Goal: Navigation & Orientation: Find specific page/section

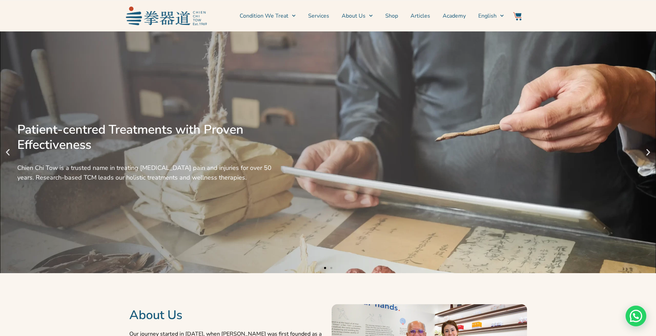
click at [368, 2] on section "Condition We Treat Common Conditions Symptom Checker Services About Us News & E…" at bounding box center [328, 15] width 656 height 31
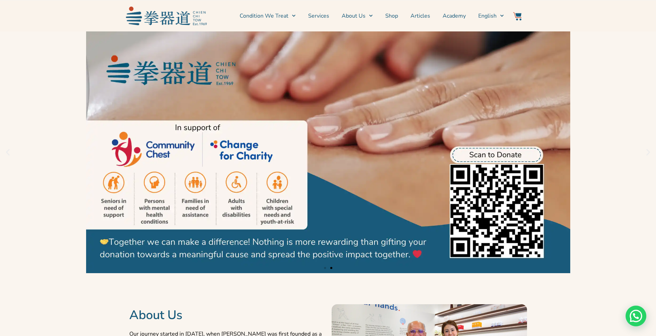
click at [435, 2] on section "Condition We Treat Common Conditions Symptom Checker Services About Us News & E…" at bounding box center [328, 15] width 656 height 31
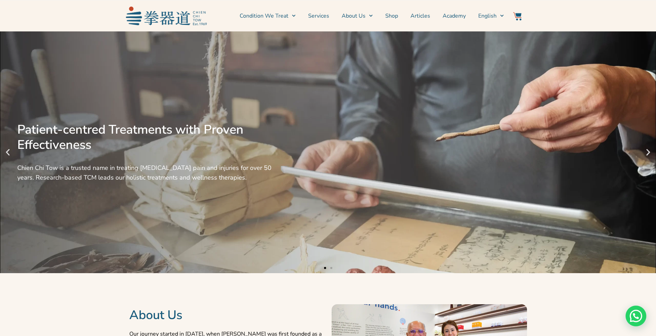
click at [104, 223] on div "Patient-centred Treatments with Proven Effectiveness Chien Chi Tow is a trusted…" at bounding box center [328, 152] width 656 height 242
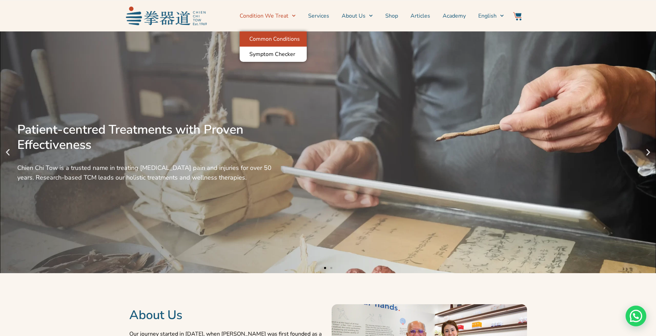
click at [291, 37] on link "Common Conditions" at bounding box center [273, 38] width 67 height 15
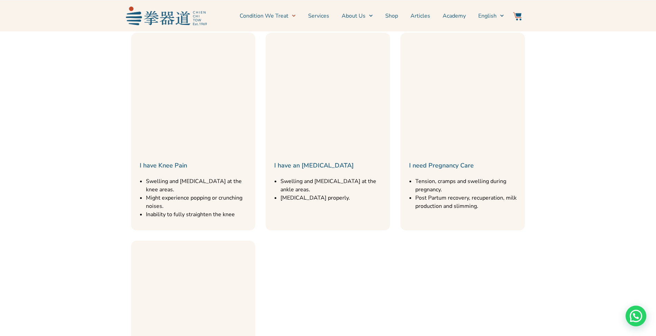
scroll to position [518, 0]
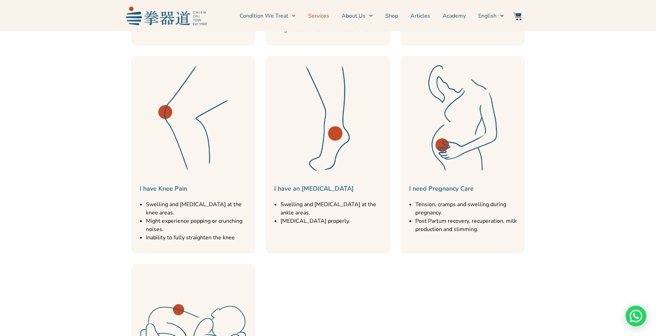
click at [325, 13] on link "Services" at bounding box center [318, 15] width 21 height 17
click at [325, 16] on link "Services" at bounding box center [318, 15] width 21 height 17
drag, startPoint x: 522, startPoint y: 244, endPoint x: 515, endPoint y: 245, distance: 7.7
click at [368, 55] on link "Locate Us" at bounding box center [368, 54] width 55 height 15
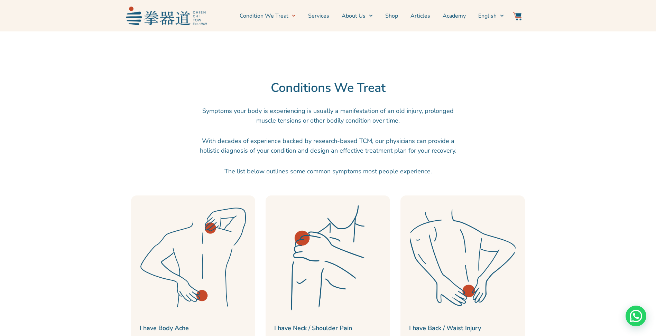
scroll to position [0, 0]
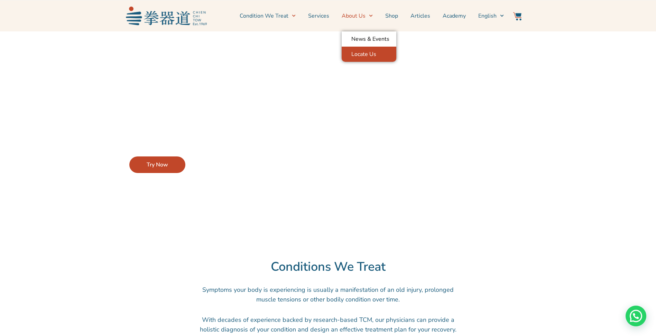
click at [359, 53] on link "Locate Us" at bounding box center [368, 54] width 55 height 15
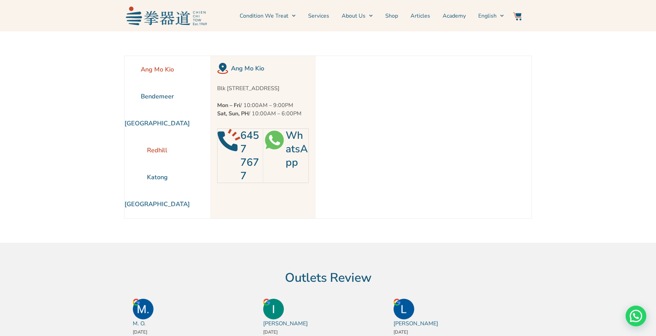
click at [159, 149] on li "Redhill" at bounding box center [156, 150] width 65 height 27
click at [167, 94] on li "Bendemeer" at bounding box center [156, 96] width 65 height 27
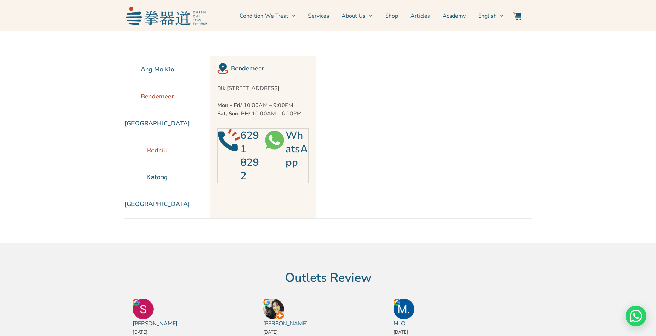
click at [158, 147] on li "Redhill" at bounding box center [156, 150] width 65 height 27
